Goal: Book appointment/travel/reservation

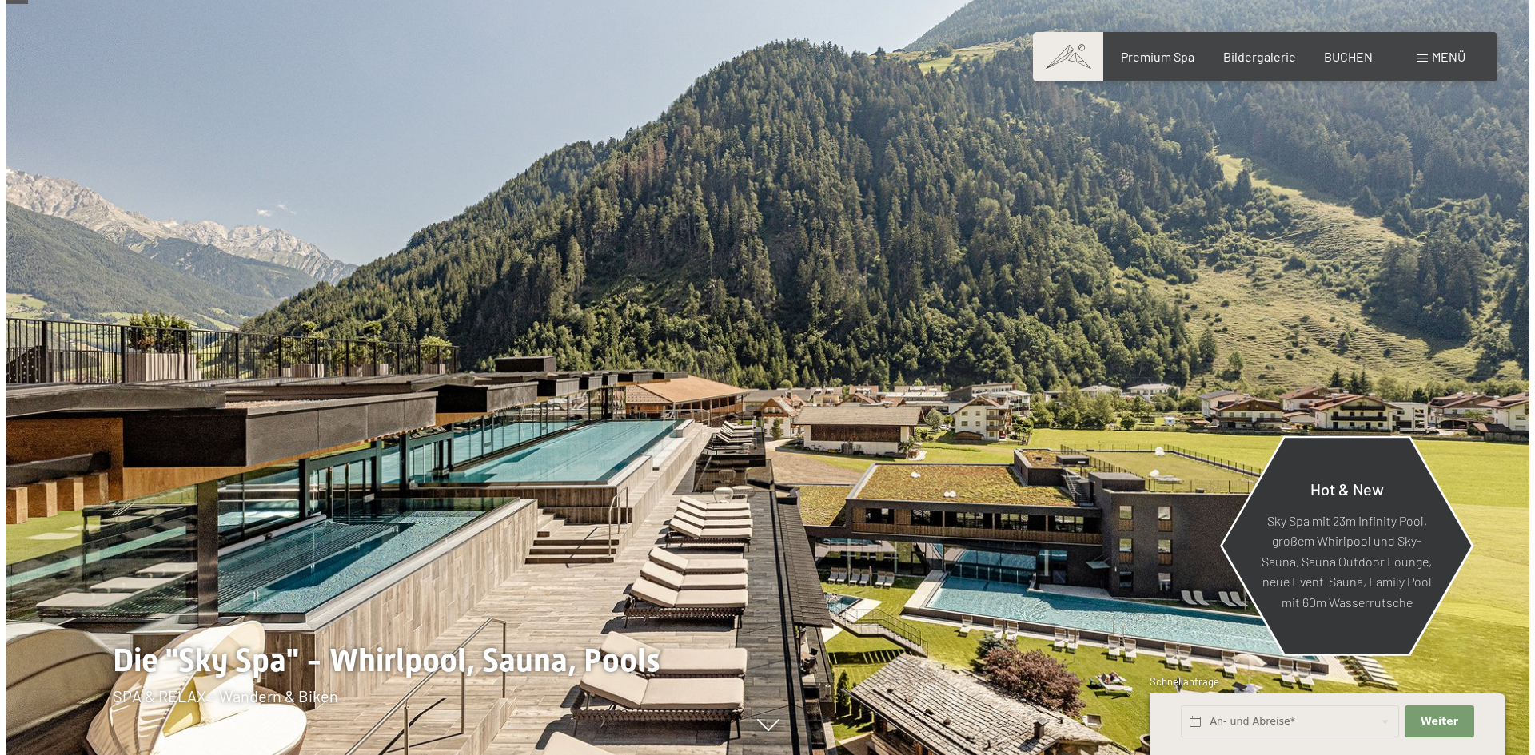
scroll to position [320, 0]
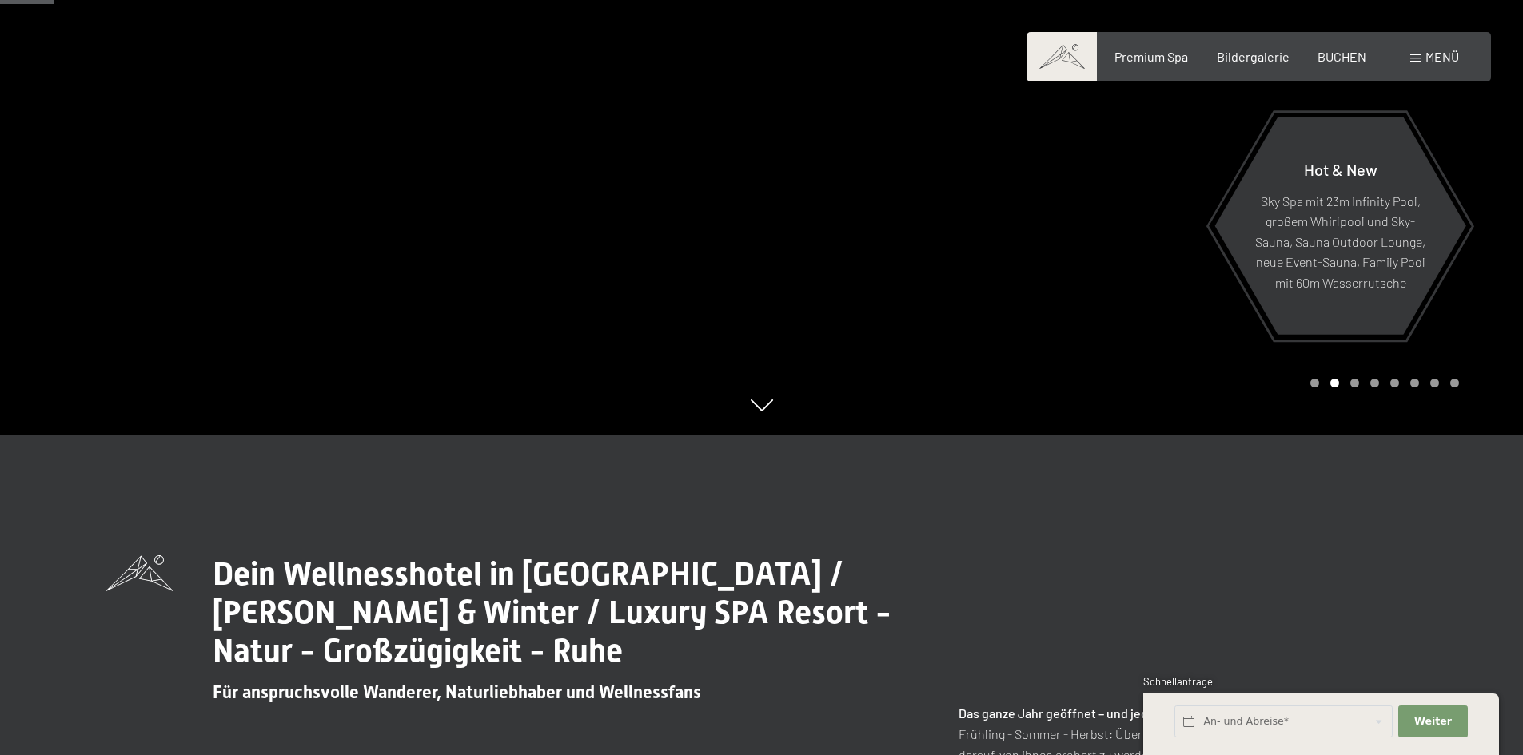
click at [1425, 56] on span "Menü" at bounding box center [1442, 56] width 34 height 15
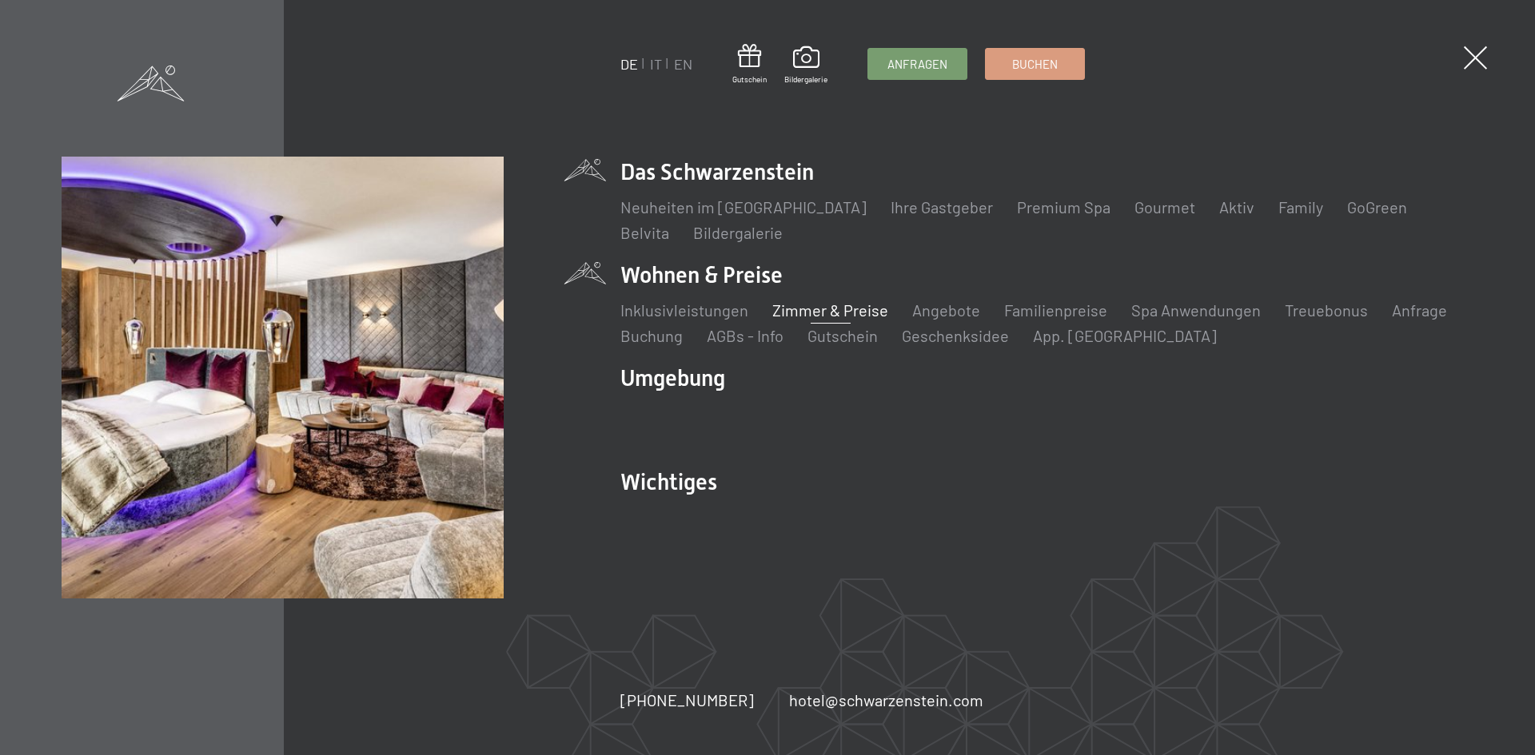
click at [817, 309] on link "Zimmer & Preise" at bounding box center [830, 310] width 116 height 19
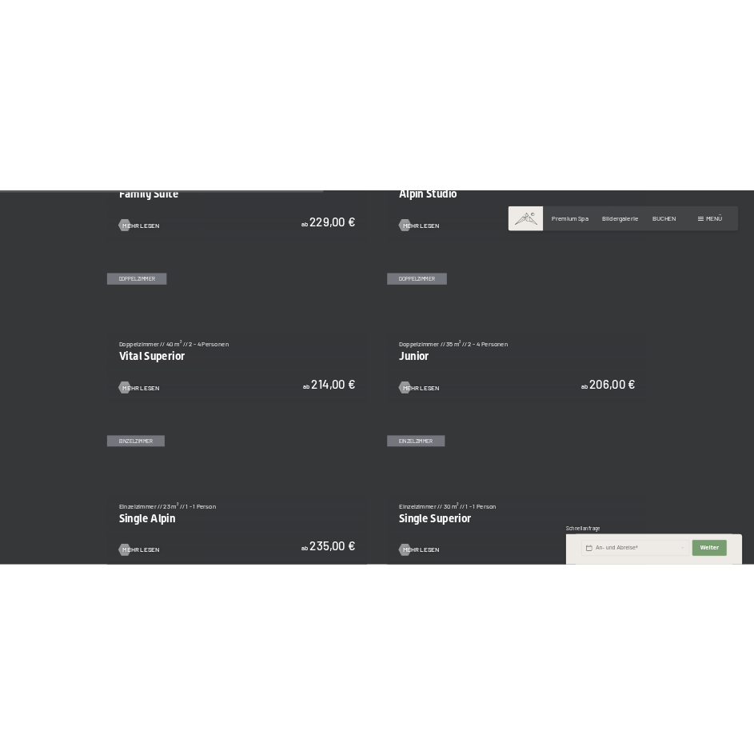
scroll to position [1918, 0]
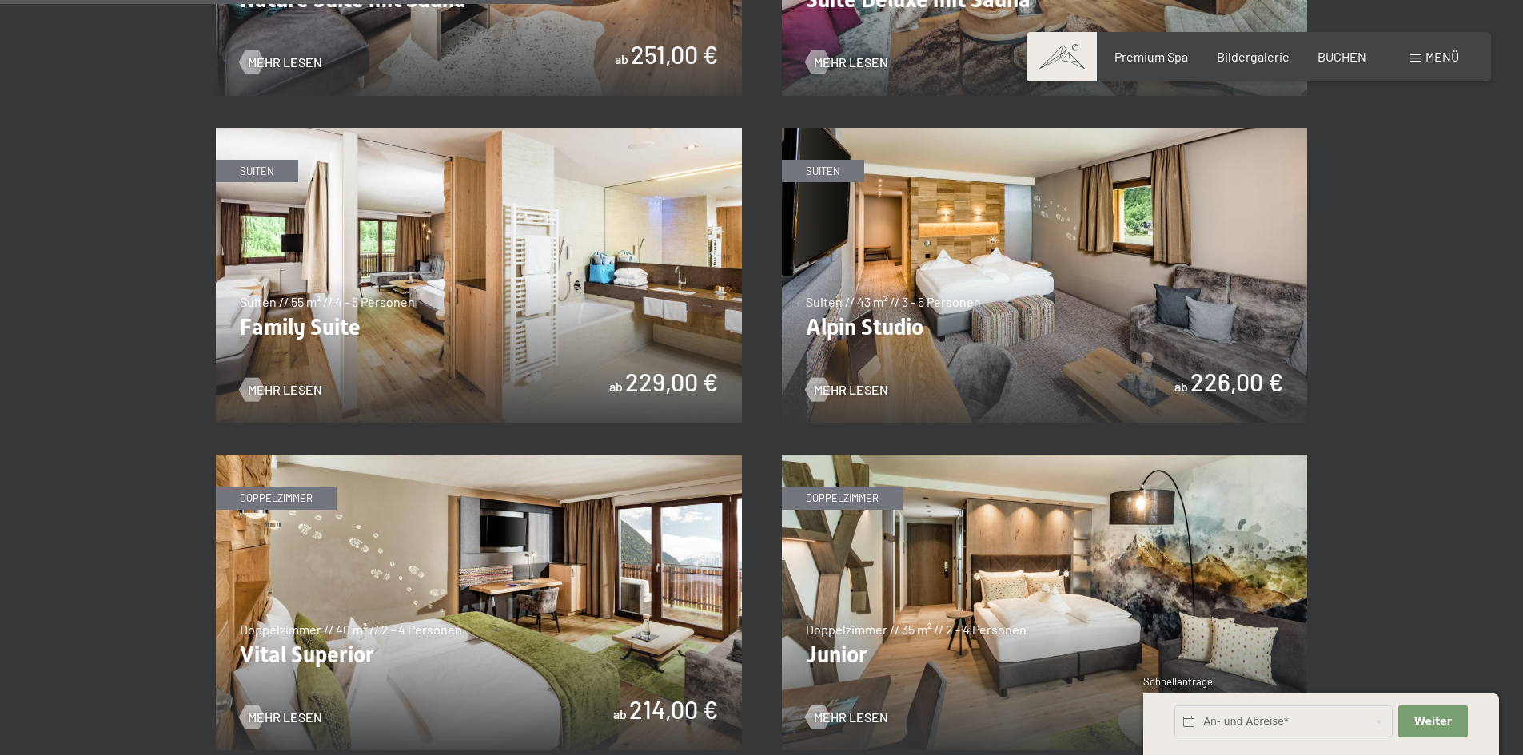
click at [408, 278] on img at bounding box center [479, 276] width 526 height 296
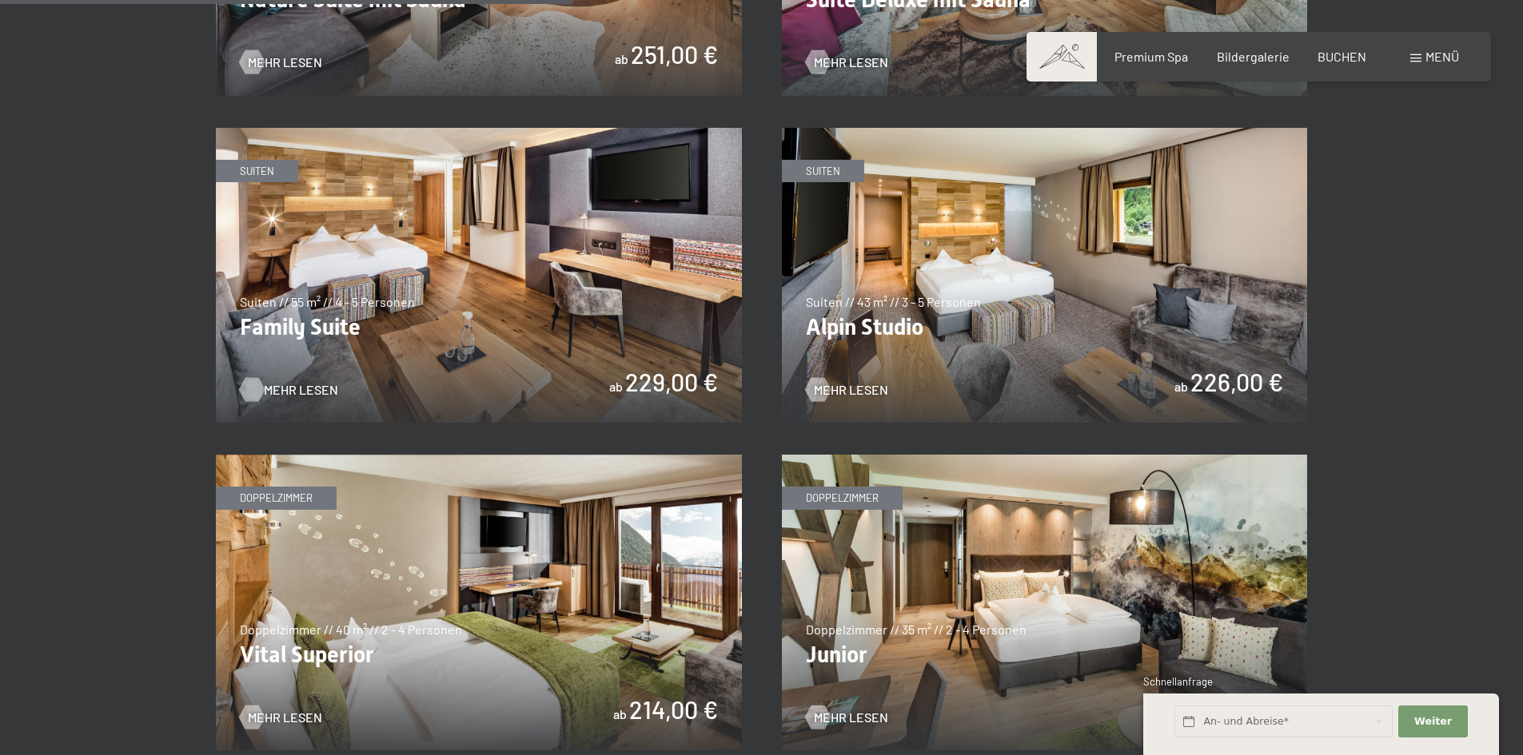
click at [310, 385] on span "Mehr Lesen" at bounding box center [301, 390] width 74 height 18
